Goal: Task Accomplishment & Management: Manage account settings

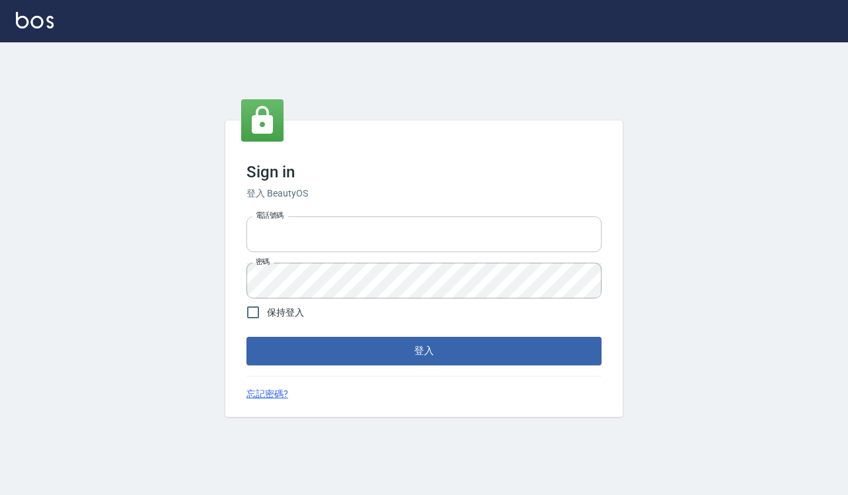
type input "0918733560"
click at [415, 247] on input "0918733560" at bounding box center [423, 235] width 355 height 36
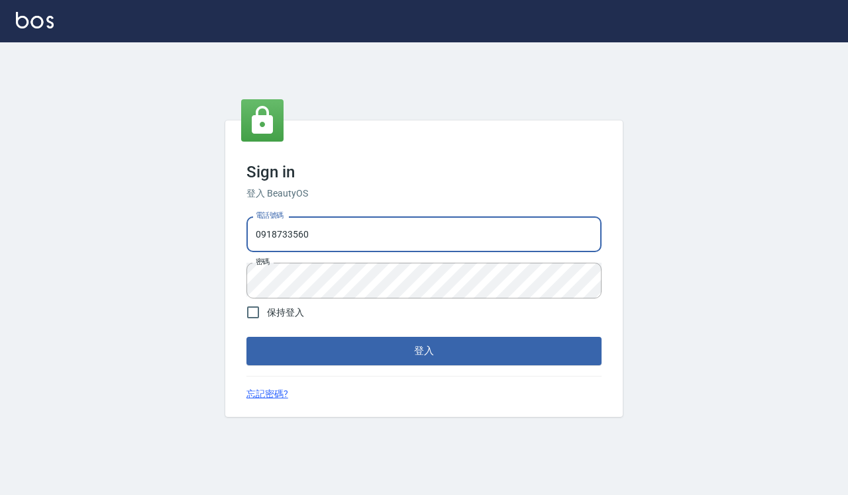
click at [290, 311] on span "保持登入" at bounding box center [285, 313] width 37 height 14
click at [267, 311] on input "保持登入" at bounding box center [253, 313] width 28 height 28
checkbox input "true"
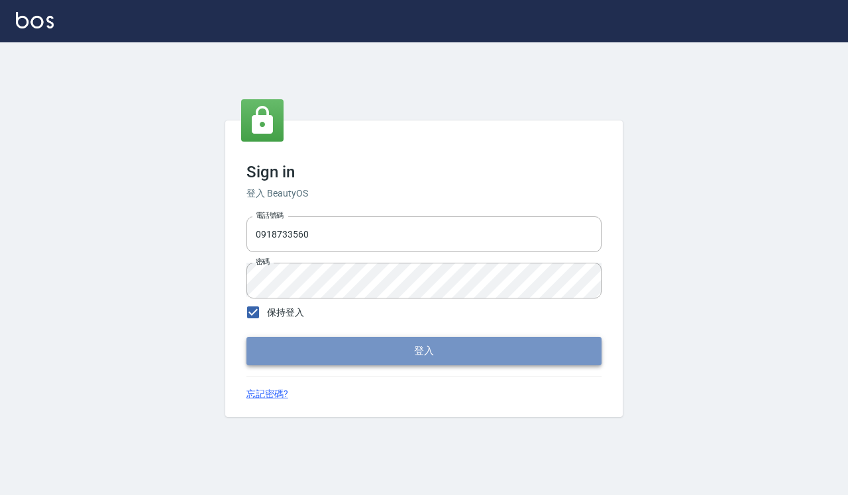
click at [353, 362] on button "登入" at bounding box center [423, 351] width 355 height 28
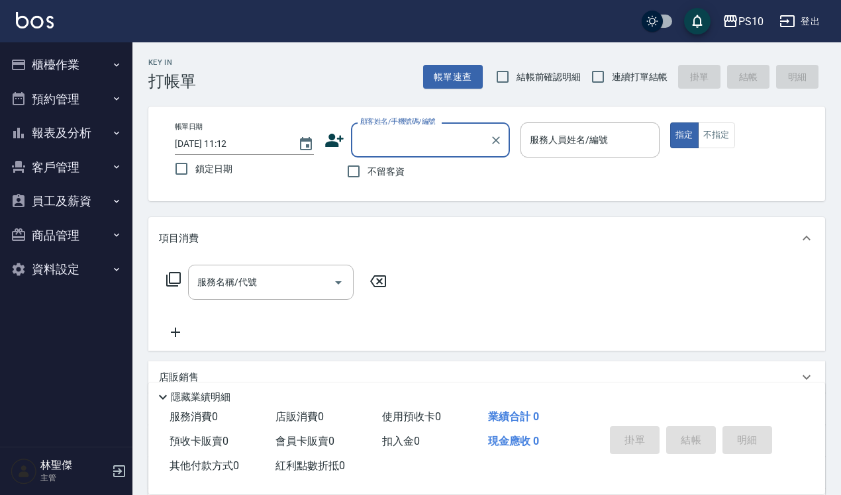
click at [95, 64] on button "櫃檯作業" at bounding box center [66, 65] width 122 height 34
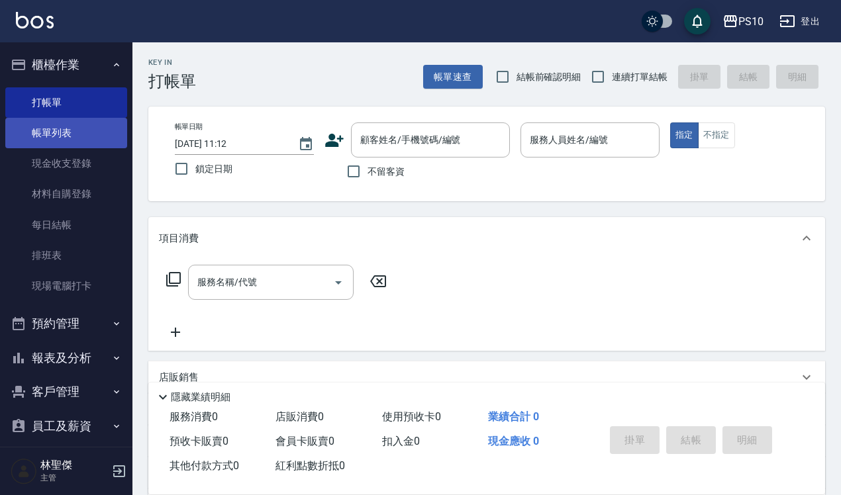
click at [83, 125] on link "帳單列表" at bounding box center [66, 133] width 122 height 30
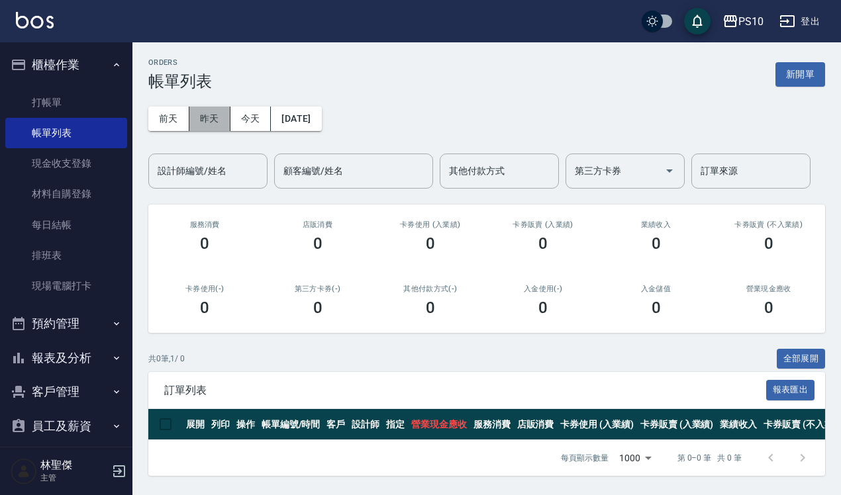
click at [213, 117] on button "昨天" at bounding box center [209, 119] width 41 height 25
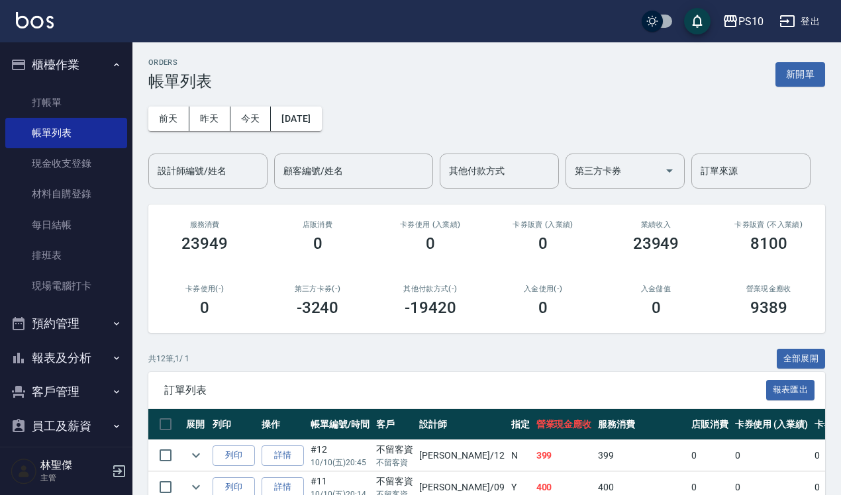
scroll to position [80, 0]
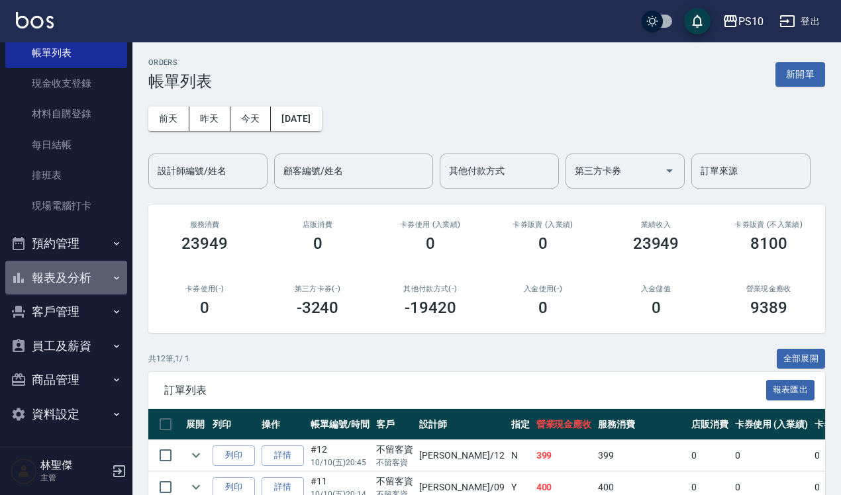
click at [83, 290] on button "報表及分析" at bounding box center [66, 278] width 122 height 34
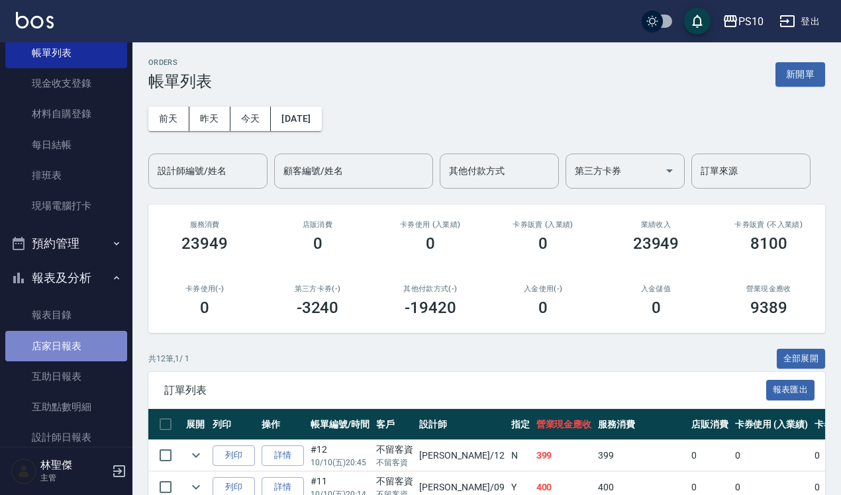
click at [74, 353] on link "店家日報表" at bounding box center [66, 346] width 122 height 30
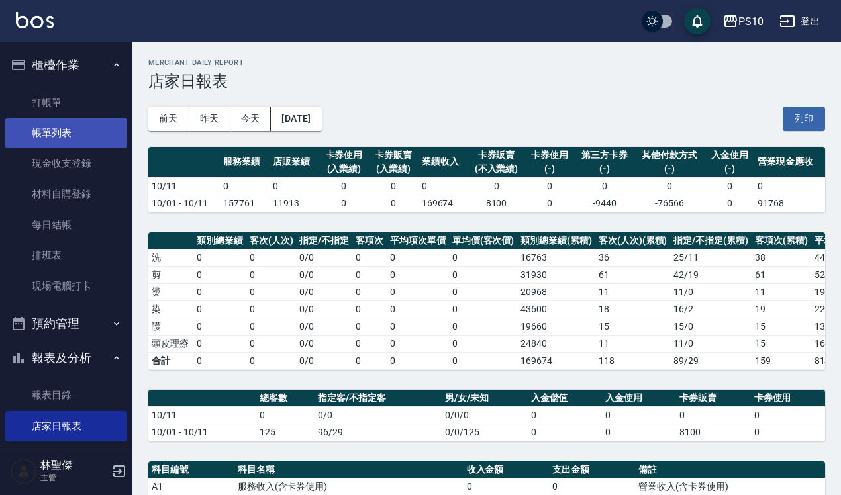
click at [78, 126] on link "帳單列表" at bounding box center [66, 133] width 122 height 30
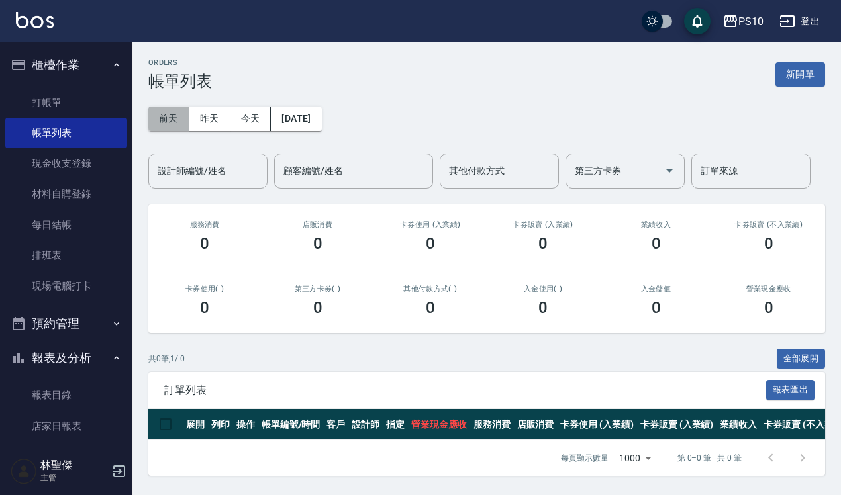
click at [169, 117] on button "前天" at bounding box center [168, 119] width 41 height 25
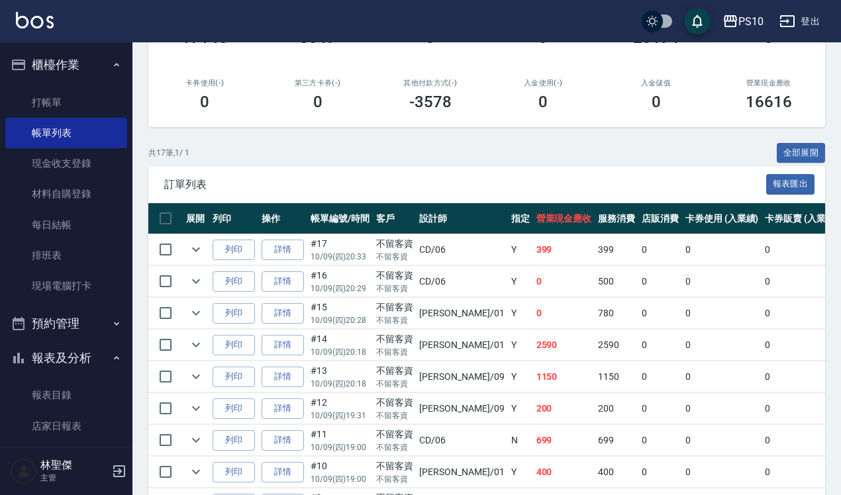
scroll to position [57, 0]
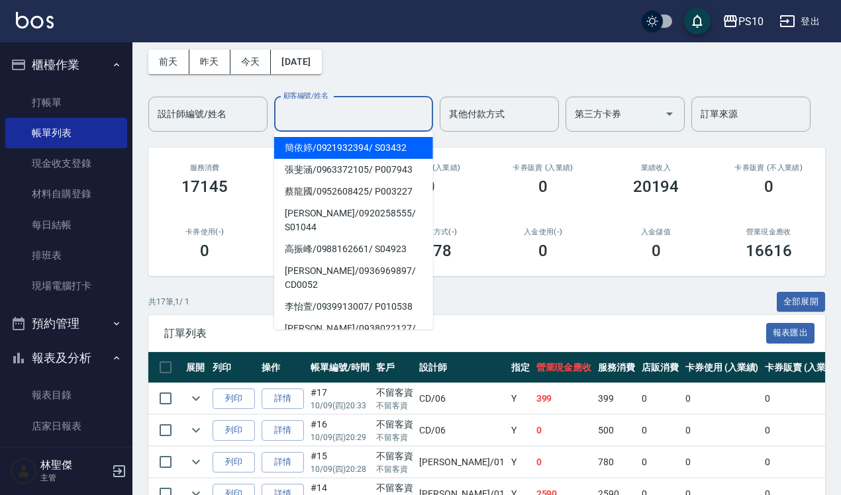
click at [397, 117] on input "顧客編號/姓名" at bounding box center [353, 114] width 147 height 23
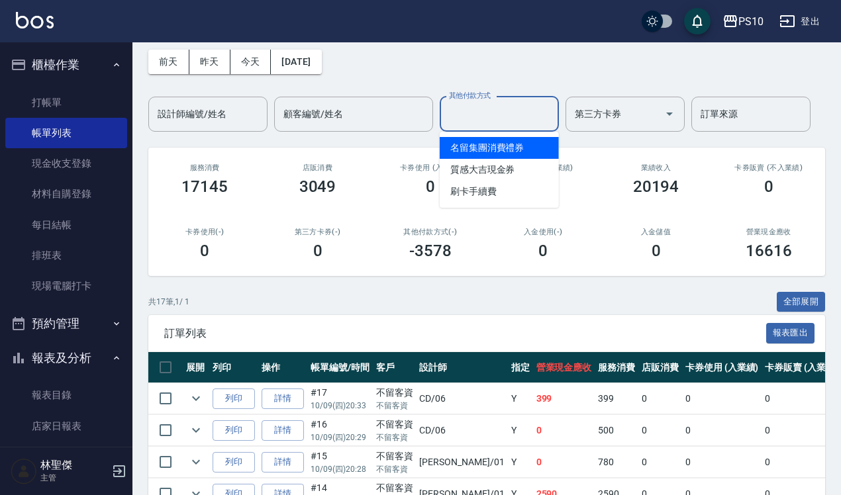
click at [513, 118] on input "其他付款方式" at bounding box center [499, 114] width 107 height 23
click at [239, 124] on input "設計師編號/姓名" at bounding box center [207, 114] width 107 height 23
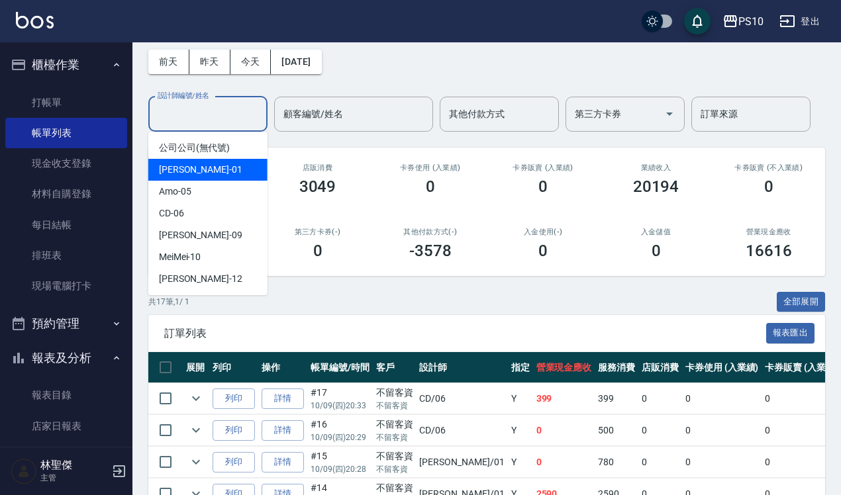
click at [228, 164] on div "[PERSON_NAME] -01" at bounding box center [207, 170] width 119 height 22
type input "[PERSON_NAME]-01"
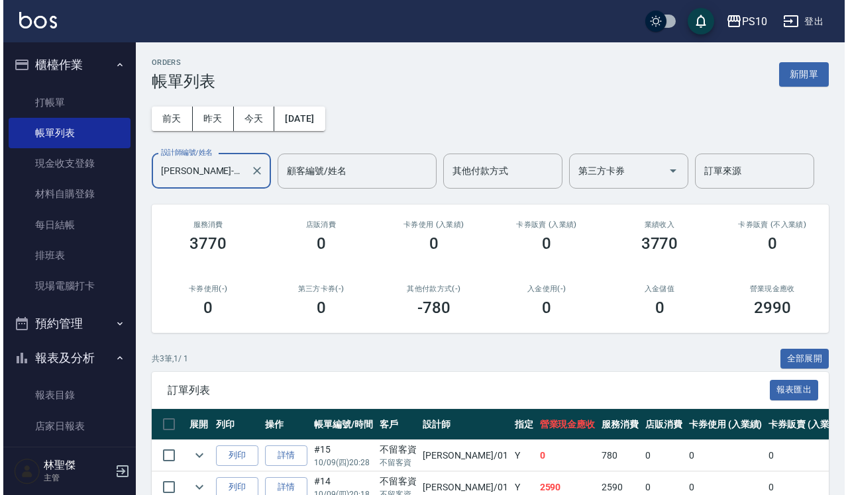
scroll to position [105, 0]
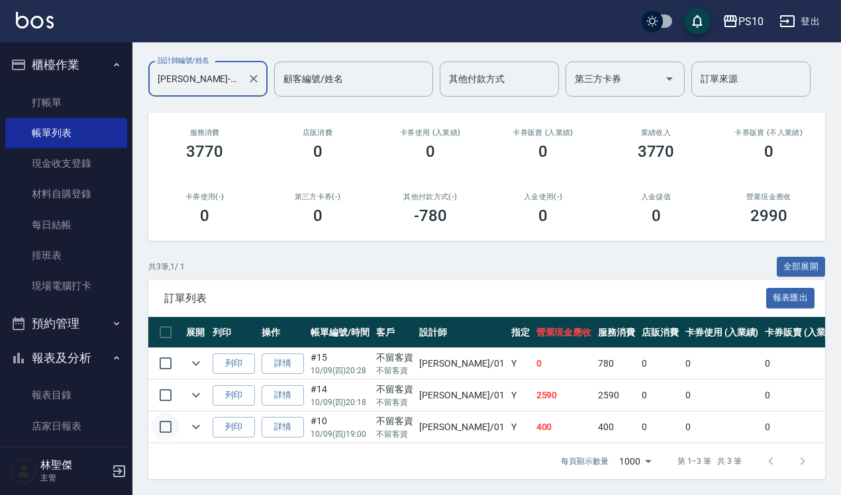
click at [162, 413] on input "checkbox" at bounding box center [166, 427] width 28 height 28
checkbox input "true"
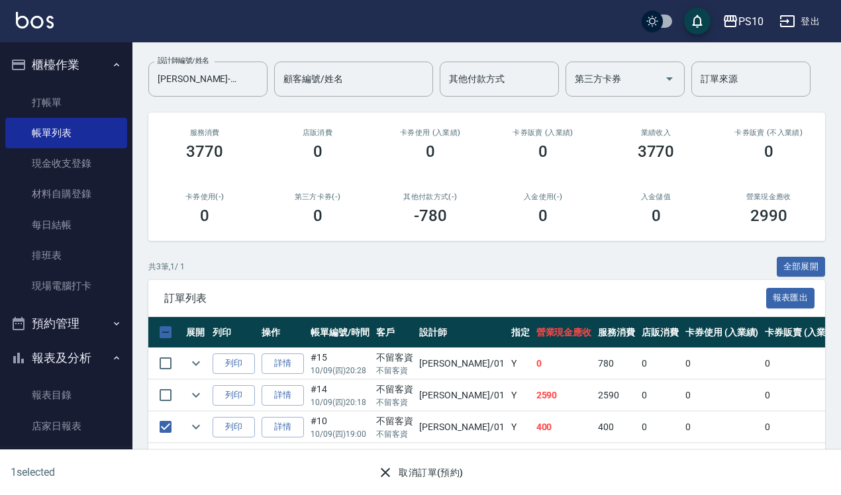
click at [441, 470] on button "取消訂單(預約)" at bounding box center [420, 473] width 96 height 25
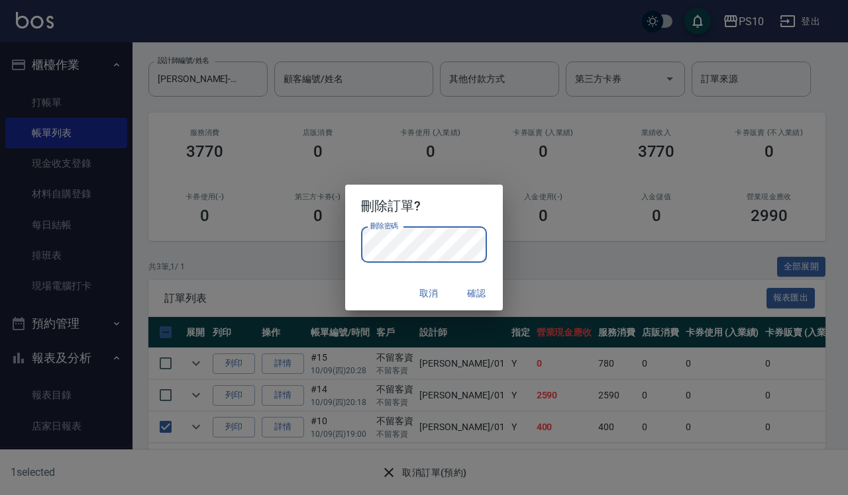
click at [492, 238] on div "刪除密碼 刪除密碼" at bounding box center [424, 251] width 158 height 49
click at [482, 289] on button "確認" at bounding box center [476, 293] width 42 height 25
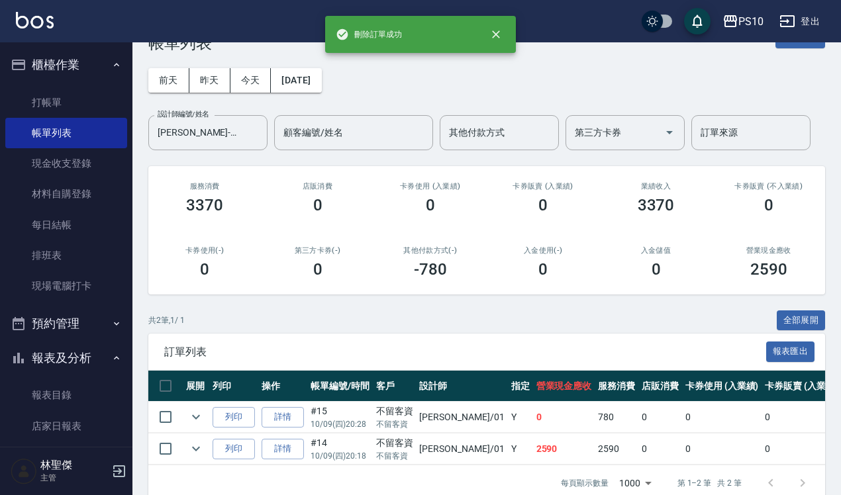
scroll to position [73, 0]
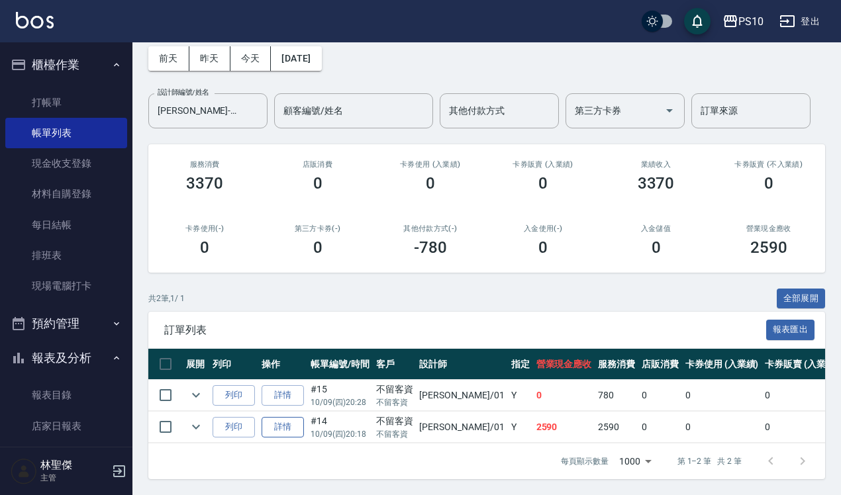
click at [296, 417] on link "詳情" at bounding box center [283, 427] width 42 height 21
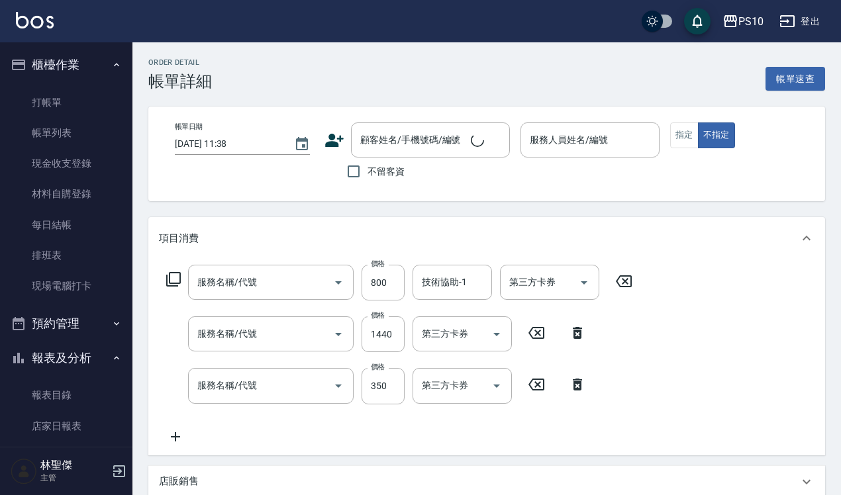
type input "[DATE] 20:18"
checkbox input "true"
type input "[PERSON_NAME]-01"
type input "洋甘菊護髮(502)"
type input "染髮短髮(401)"
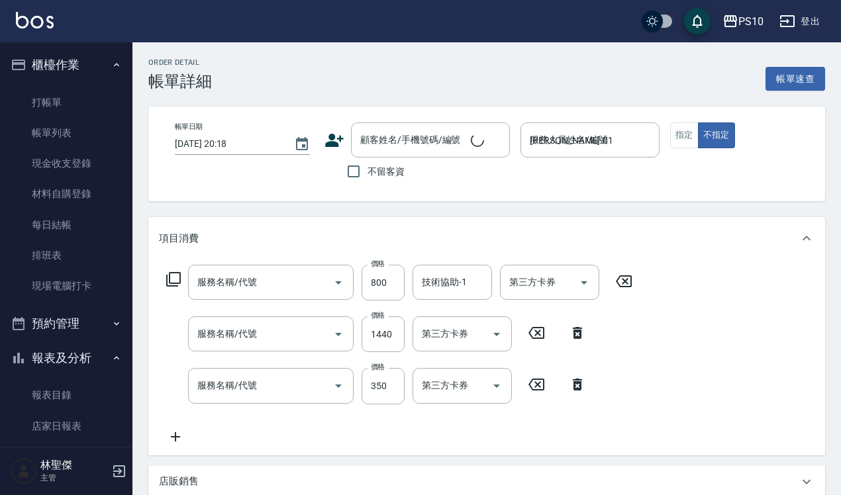
type input "剪髮(201)"
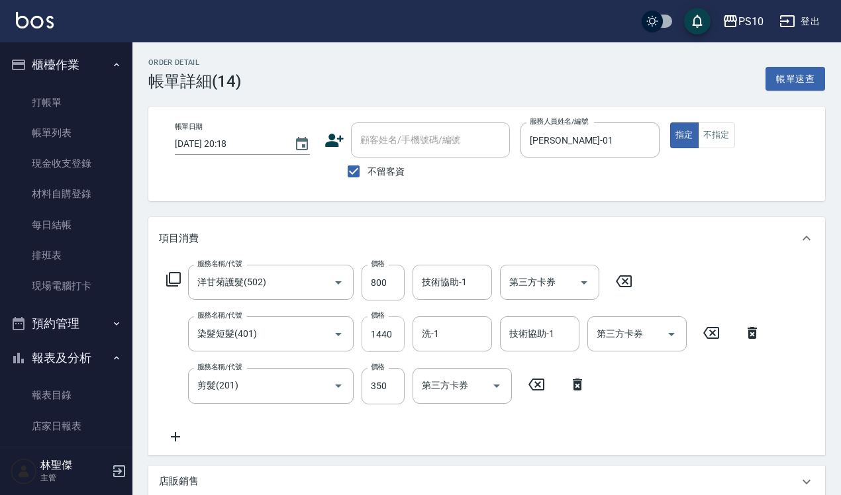
click at [392, 336] on input "1440" at bounding box center [383, 335] width 43 height 36
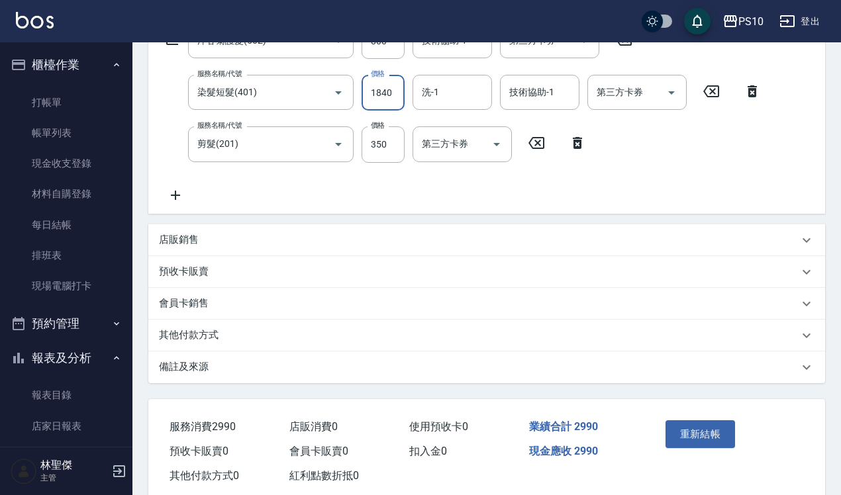
scroll to position [272, 0]
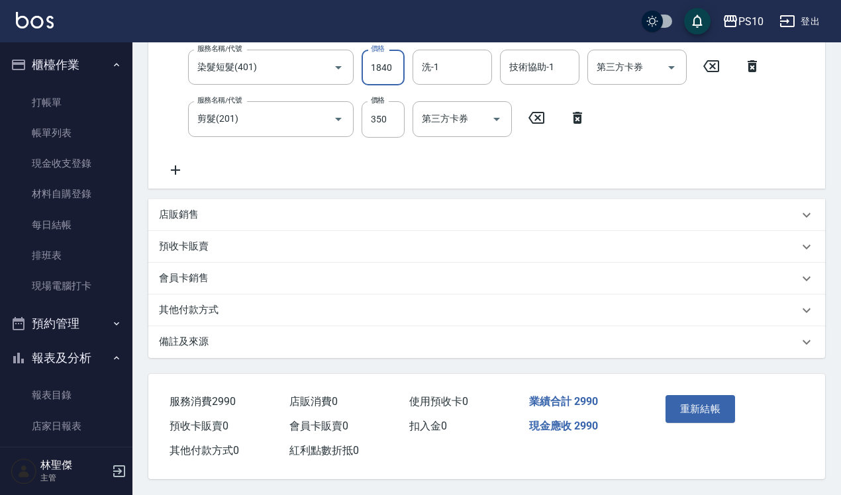
type input "1840"
click at [269, 303] on div "其他付款方式" at bounding box center [479, 310] width 640 height 14
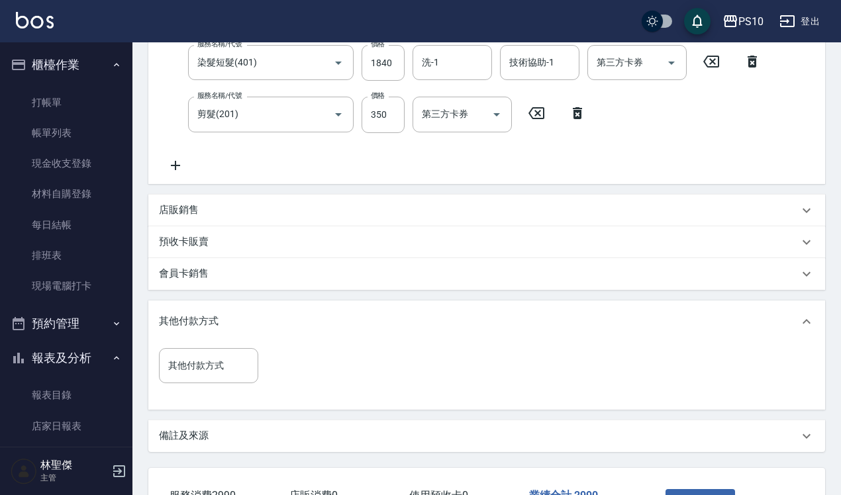
scroll to position [354, 0]
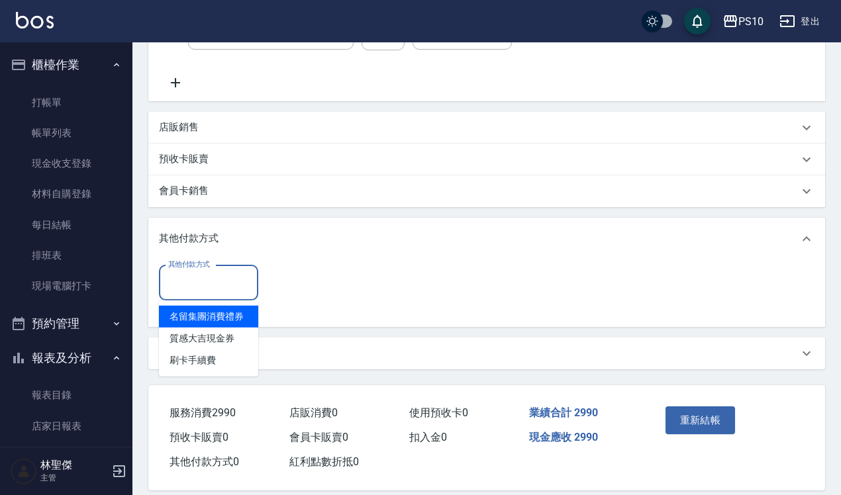
click at [232, 287] on input "其他付款方式" at bounding box center [208, 283] width 87 height 23
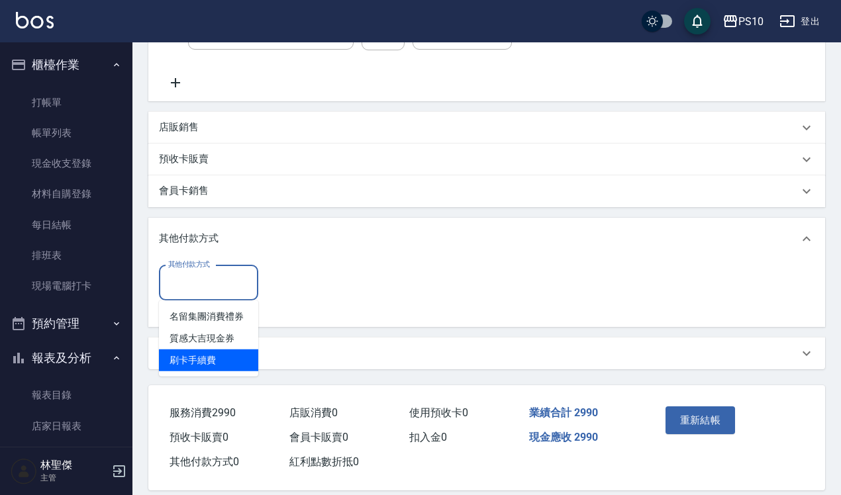
click at [217, 358] on span "刷卡手續費" at bounding box center [208, 361] width 99 height 22
type input "刷卡手續費"
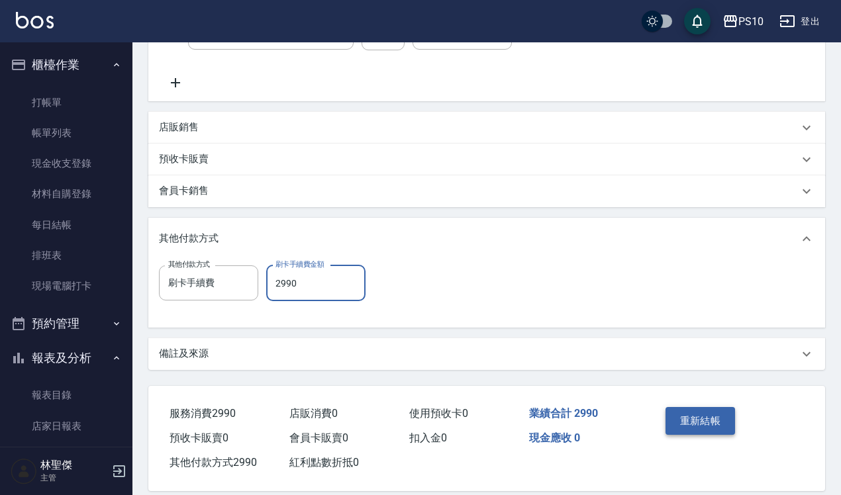
type input "2990"
click at [700, 428] on button "重新結帳" at bounding box center [701, 421] width 70 height 28
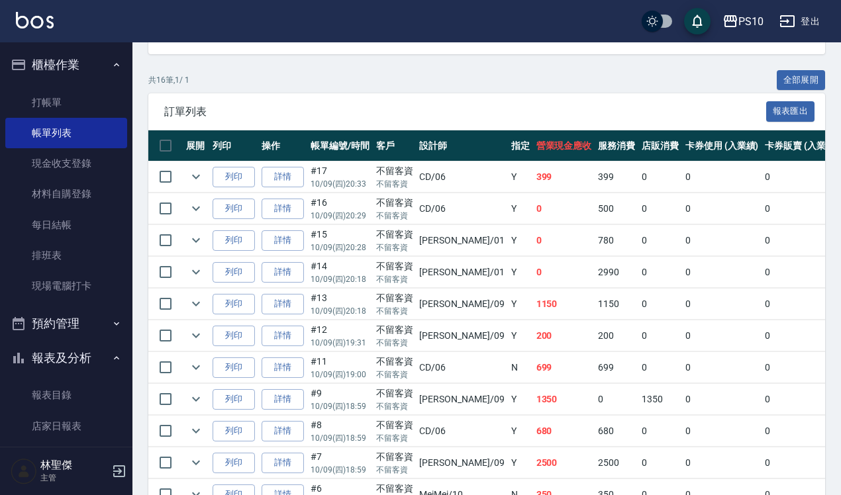
scroll to position [274, 0]
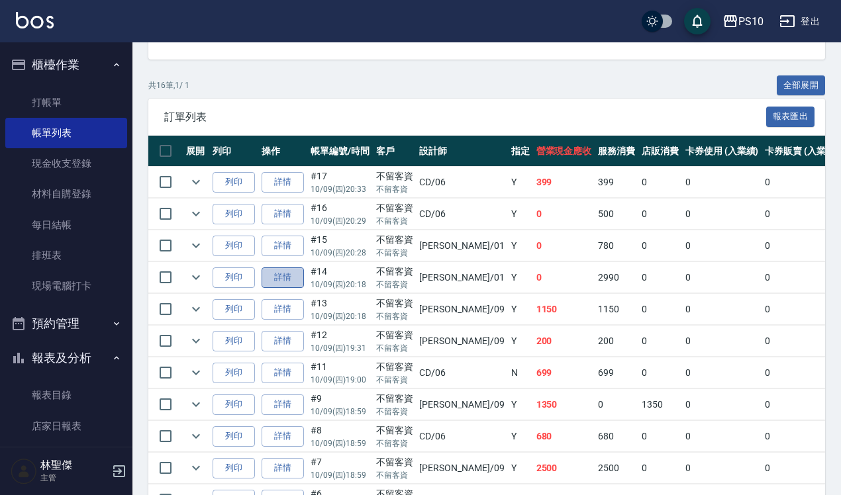
click at [293, 279] on link "詳情" at bounding box center [283, 278] width 42 height 21
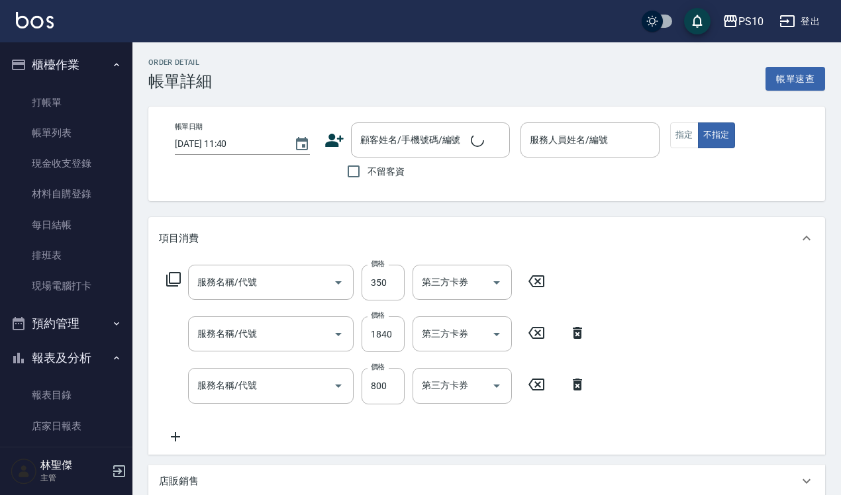
type input "[DATE] 20:18"
checkbox input "true"
type input "[PERSON_NAME]-01"
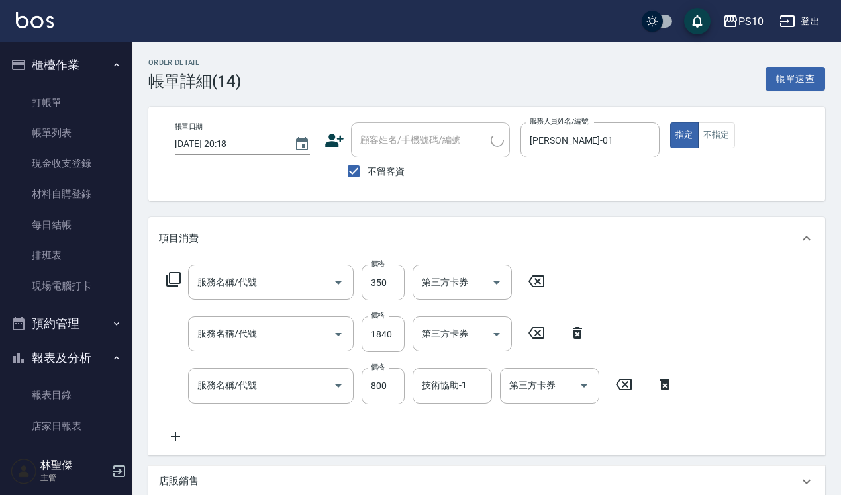
type input "剪髮(201)"
type input "染髮短髮(401)"
type input "洋甘菊護髮(502)"
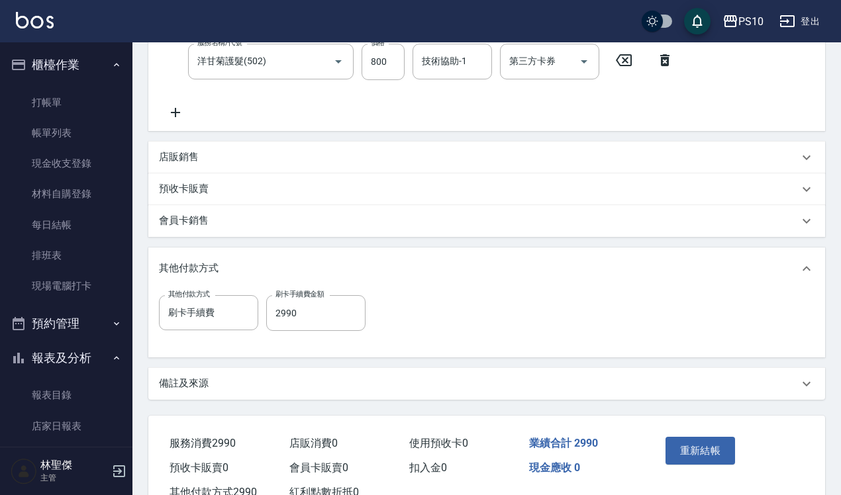
scroll to position [331, 0]
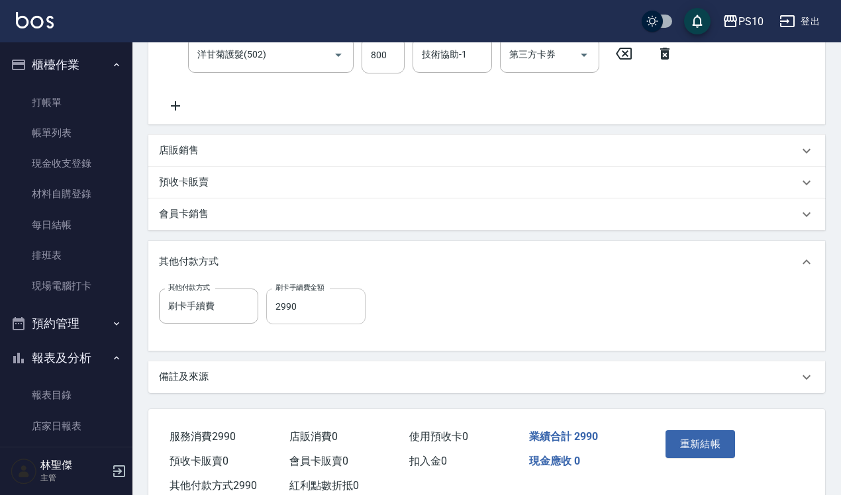
click at [303, 309] on input "2990" at bounding box center [315, 307] width 99 height 36
click at [240, 312] on icon "Clear" at bounding box center [244, 306] width 13 height 13
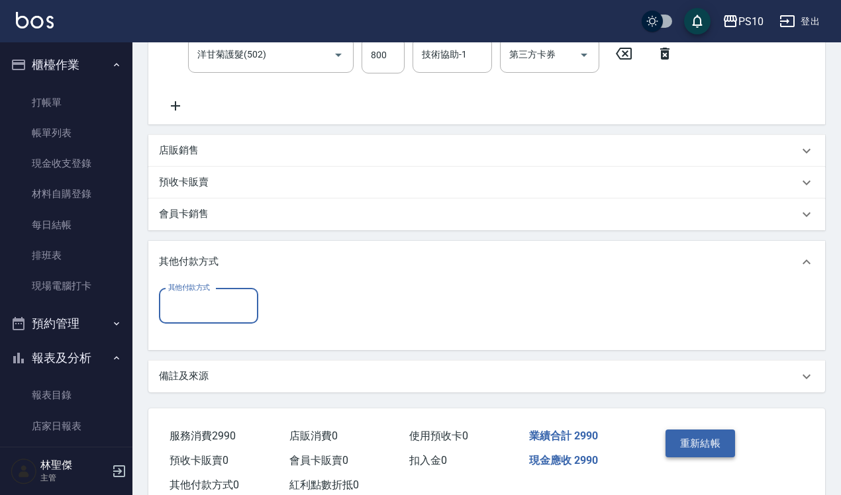
click at [697, 431] on button "重新結帳" at bounding box center [701, 444] width 70 height 28
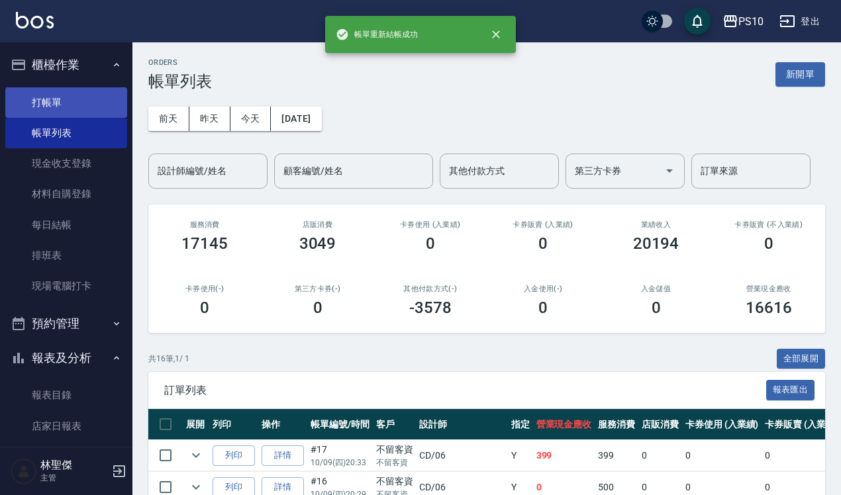
click at [65, 105] on link "打帳單" at bounding box center [66, 102] width 122 height 30
